Goal: Navigation & Orientation: Find specific page/section

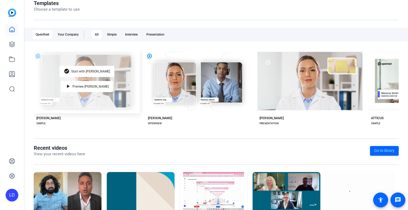
scroll to position [80, 0]
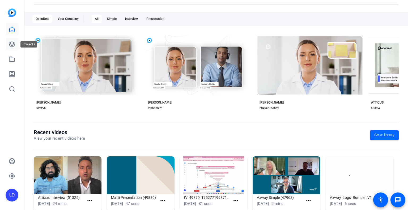
click at [9, 42] on icon at bounding box center [12, 44] width 6 height 6
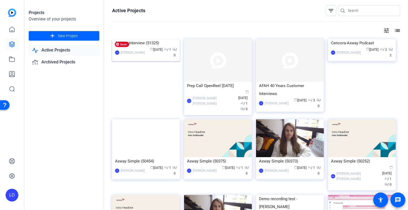
click at [151, 39] on img at bounding box center [146, 39] width 68 height 0
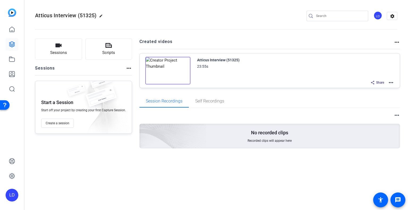
click at [165, 71] on img at bounding box center [167, 71] width 45 height 28
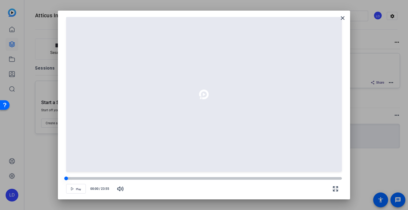
click at [106, 178] on div at bounding box center [203, 178] width 275 height 3
click at [342, 18] on mat-icon "close" at bounding box center [342, 18] width 6 height 6
